Goal: Task Accomplishment & Management: Manage account settings

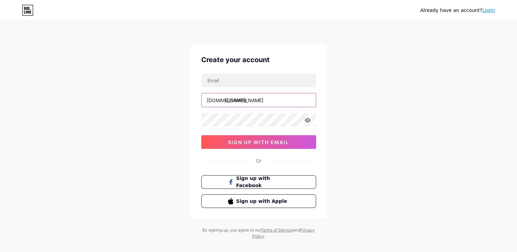
type input "taptrungkiemtiendiem@gmail.com"
click at [293, 101] on input "taptrungkiemtiendiem@gmail.com" at bounding box center [259, 100] width 114 height 14
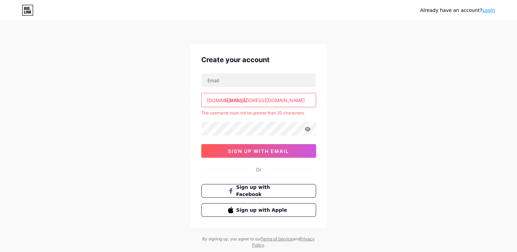
drag, startPoint x: 308, startPoint y: 99, endPoint x: 222, endPoint y: 105, distance: 86.0
click at [222, 105] on input "taptrungkiemtiendiem@gmail.com" at bounding box center [259, 100] width 114 height 14
type input "p"
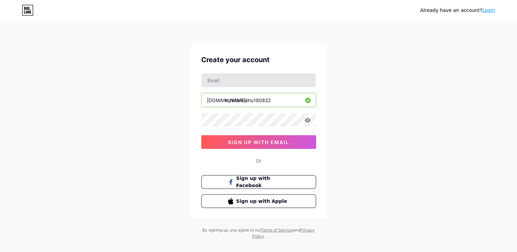
type input "minhtannohu180822"
click at [262, 85] on input "text" at bounding box center [259, 81] width 114 height 14
click at [307, 121] on icon at bounding box center [308, 120] width 6 height 5
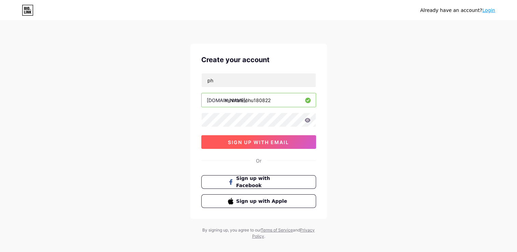
click at [278, 140] on span "sign up with email" at bounding box center [258, 143] width 61 height 6
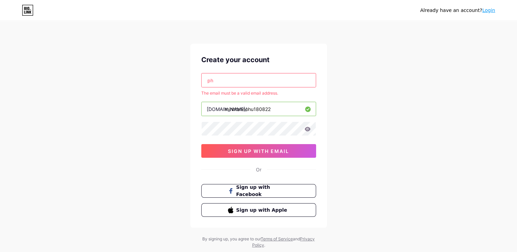
click at [250, 74] on input "ph" at bounding box center [259, 81] width 114 height 14
click at [288, 82] on input "Phuongha26012002@icloud.com" at bounding box center [259, 81] width 114 height 14
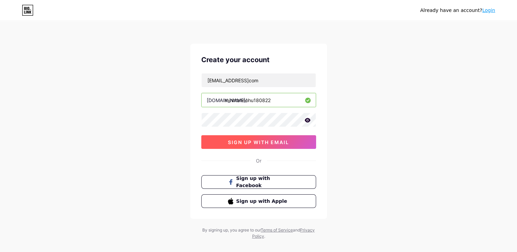
click at [256, 146] on button "sign up with email" at bounding box center [258, 142] width 115 height 14
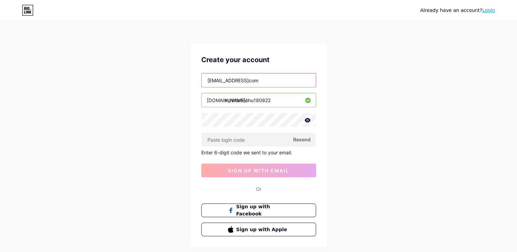
click at [282, 85] on input "Phuongha26012002@icloudcom" at bounding box center [259, 81] width 114 height 14
type input "Phuongha26012002@gmail.com"
click at [422, 85] on div "Already have an account? Login Create your account Phuongha26012002@gmail.com b…" at bounding box center [258, 145] width 517 height 290
click at [364, 126] on div "Already have an account? Login Create your account Phuongha26012002@gmail.com b…" at bounding box center [258, 145] width 517 height 290
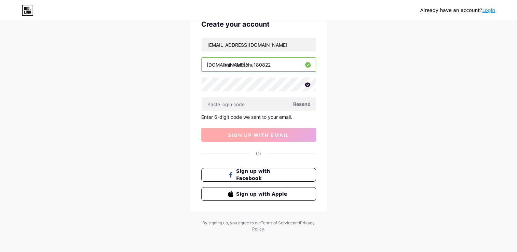
scroll to position [37, 0]
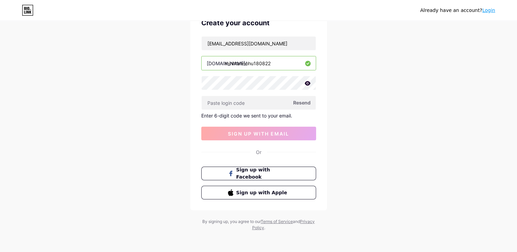
click at [243, 118] on div "Enter 6-digit code we sent to your email." at bounding box center [258, 116] width 115 height 6
click at [305, 105] on span "Resend" at bounding box center [301, 102] width 17 height 7
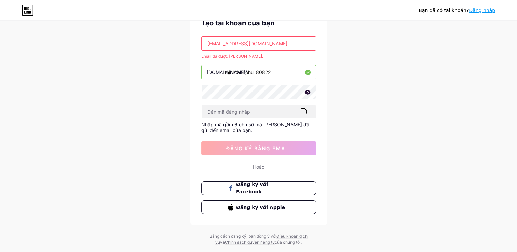
click at [55, 118] on div "Bạn đã có tài khoản? Đăng nhập Tạo tài khoản của bạn Phuongha26012002@gmail.com…" at bounding box center [258, 115] width 517 height 305
drag, startPoint x: 284, startPoint y: 42, endPoint x: 194, endPoint y: 44, distance: 89.6
click at [196, 43] on div "Tạo tài khoản của bạn Phuongha26012002@gmail.com Email đã được thực hiện. bio.l…" at bounding box center [258, 116] width 137 height 219
click at [502, 57] on div "Bạn đã có tài khoản? Đăng nhập Tạo tài khoản của bạn Phuongha26012002@gmail.com…" at bounding box center [258, 115] width 517 height 305
click at [484, 9] on link "Đăng nhập" at bounding box center [482, 10] width 26 height 5
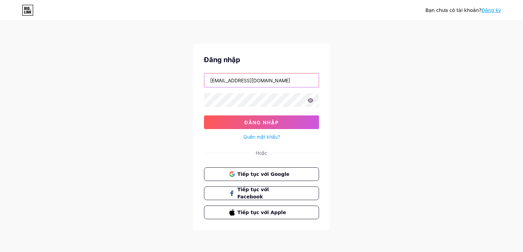
drag, startPoint x: 305, startPoint y: 81, endPoint x: 159, endPoint y: 80, distance: 146.0
click at [159, 80] on div "Bạn chưa có tài khoản? Đăng ký Đăng nhập taptrungkiemtiendiem@gmail.com Đăng nh…" at bounding box center [261, 126] width 523 height 252
click at [236, 82] on input "p" at bounding box center [261, 81] width 114 height 14
type input "phuongha26012002@gmail.com"
click at [183, 110] on div "Bạn chưa có tài khoản? Đăng ký Đăng nhập phuongha26012002@gmail.com Đăng nhập Q…" at bounding box center [261, 126] width 523 height 252
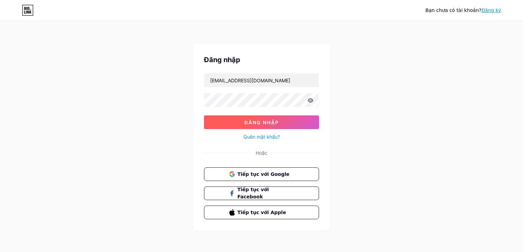
click at [291, 120] on button "Đăng nhập" at bounding box center [261, 123] width 115 height 14
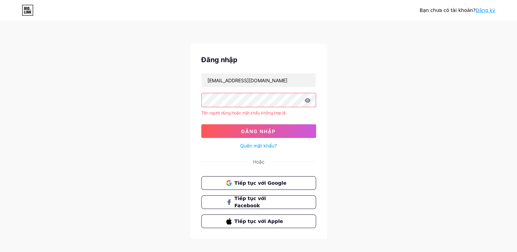
click at [249, 143] on link "Quên mật khẩu?" at bounding box center [258, 145] width 37 height 7
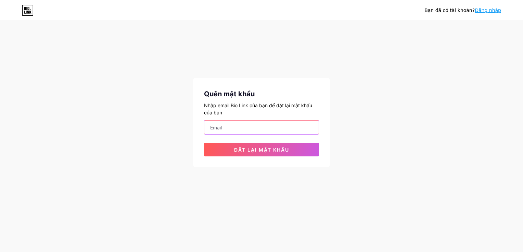
click at [245, 129] on input "email" at bounding box center [261, 128] width 114 height 14
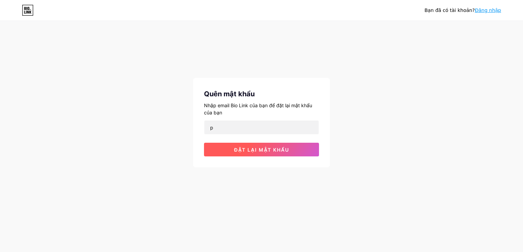
click at [208, 150] on button "Đặt lại mật khẩu" at bounding box center [261, 150] width 115 height 14
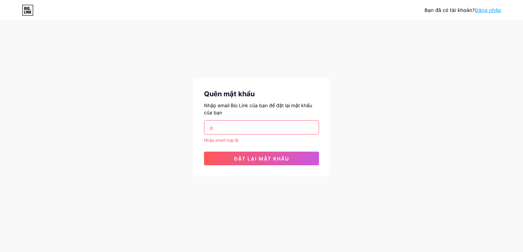
click at [219, 127] on input "p" at bounding box center [261, 128] width 114 height 14
type input "phuongha26012002@gmail.com"
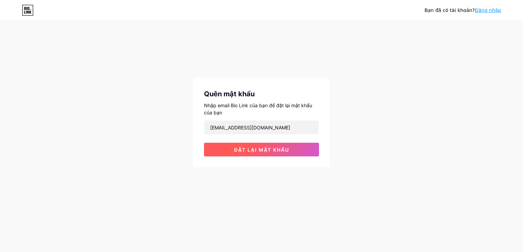
click at [236, 156] on div "Quên mật khẩu Nhập email Bio Link của bạn để đặt lại mật khẩu của bạn phuongha2…" at bounding box center [261, 123] width 137 height 90
click at [236, 152] on span "Đặt lại mật khẩu" at bounding box center [261, 150] width 55 height 6
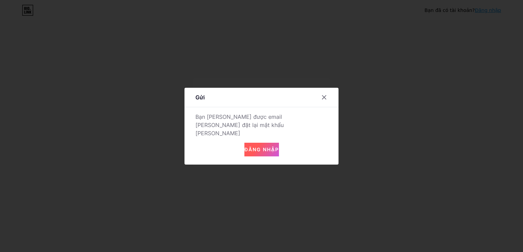
click at [259, 147] on span "Đăng nhập" at bounding box center [261, 150] width 35 height 6
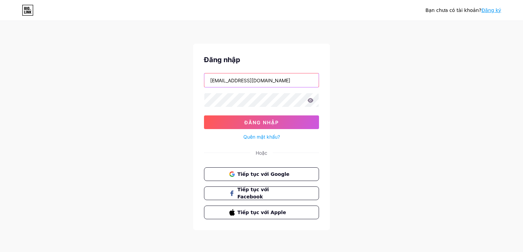
type input "phuongha26012002@gmail.com"
click at [252, 179] on button "Tiếp tục với Google" at bounding box center [261, 175] width 117 height 14
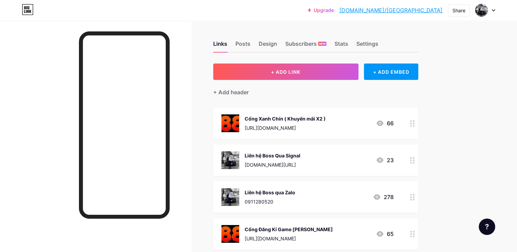
click at [381, 122] on icon at bounding box center [380, 123] width 7 height 5
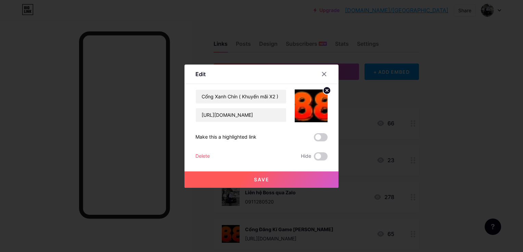
click at [385, 116] on div at bounding box center [261, 126] width 523 height 252
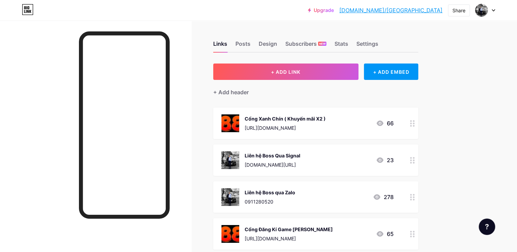
click at [354, 124] on div "Cổng Xanh Chín ( Khuyến mãi X2 ) [URL][DOMAIN_NAME] 66" at bounding box center [308, 124] width 172 height 18
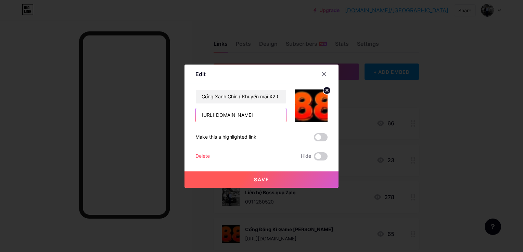
drag, startPoint x: 278, startPoint y: 115, endPoint x: 87, endPoint y: 117, distance: 190.8
click at [87, 117] on div "Edit Content YouTube Play YouTube video without leaving your page. ADD Vimeo Pl…" at bounding box center [261, 126] width 523 height 252
paste input "[DOMAIN_NAME][URL]"
type input "[URL][DOMAIN_NAME]"
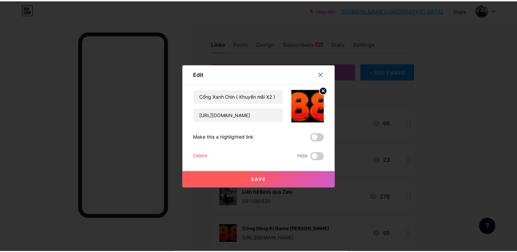
scroll to position [0, 0]
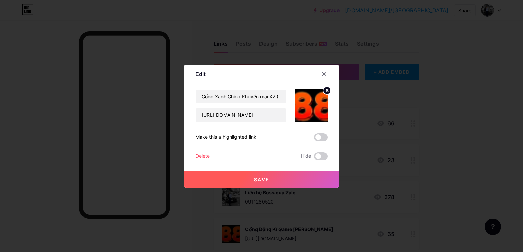
click at [273, 179] on button "Save" at bounding box center [261, 180] width 154 height 16
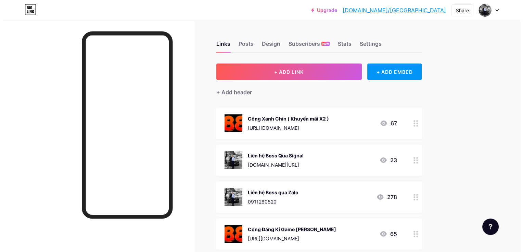
scroll to position [68, 0]
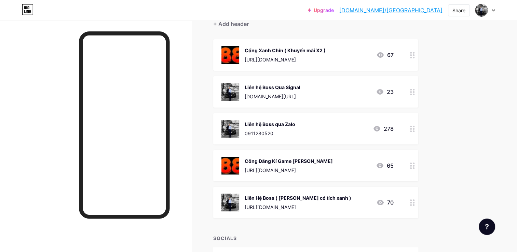
click at [349, 169] on div "Cổng Đăng Kí Game [PERSON_NAME] [URL][DOMAIN_NAME] 65" at bounding box center [308, 166] width 172 height 18
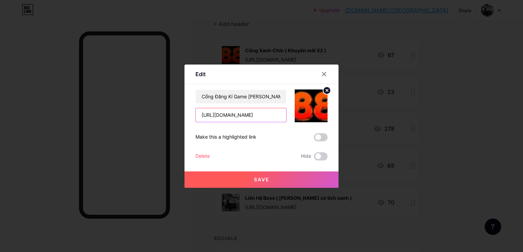
drag, startPoint x: 279, startPoint y: 115, endPoint x: 120, endPoint y: 118, distance: 158.7
click at [120, 118] on div "Edit Content YouTube Play YouTube video without leaving your page. ADD Vimeo Pl…" at bounding box center [261, 126] width 523 height 252
paste input "[DOMAIN_NAME][URL]"
type input "[URL][DOMAIN_NAME]"
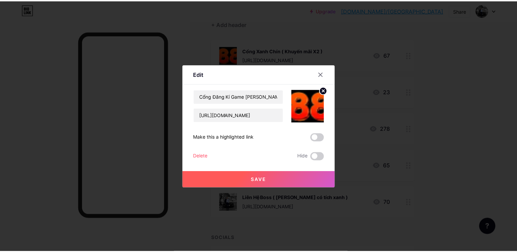
scroll to position [0, 0]
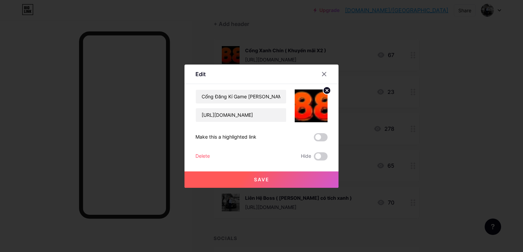
click at [286, 176] on button "Save" at bounding box center [261, 180] width 154 height 16
